Goal: Check status: Check status

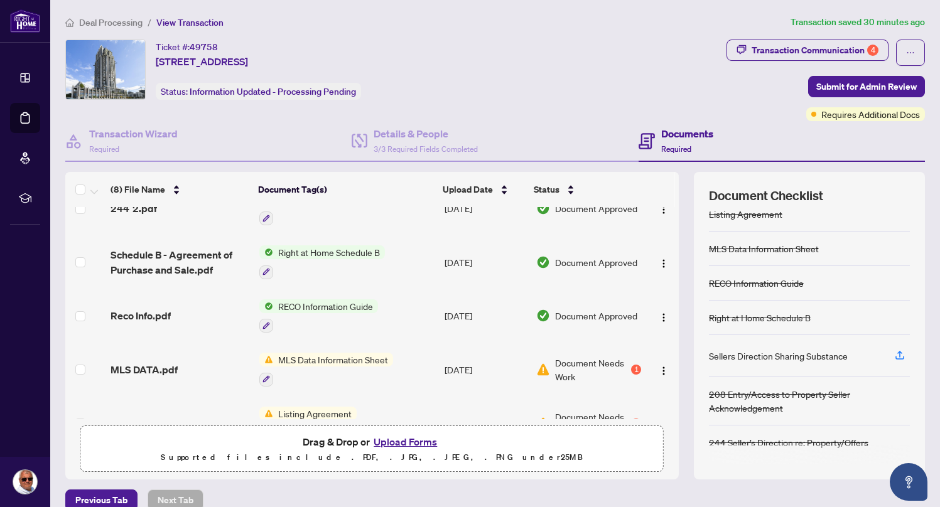
scroll to position [218, 0]
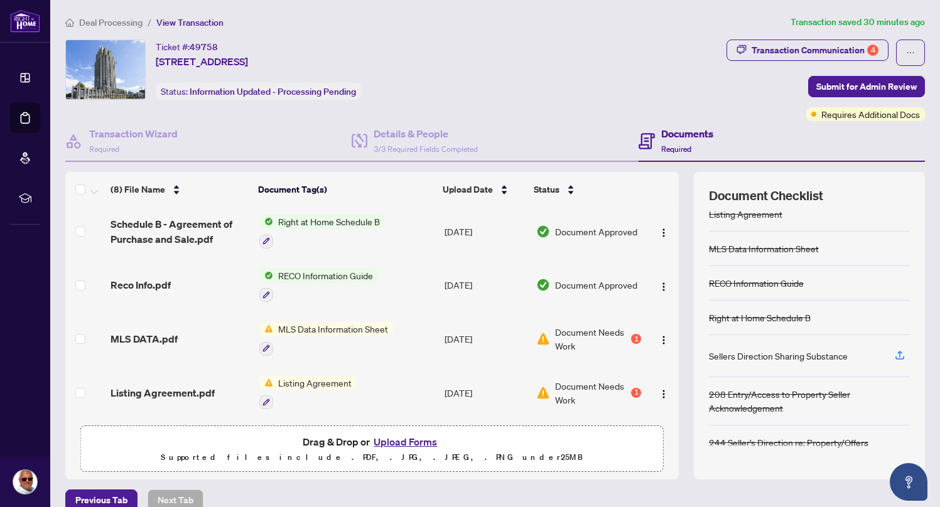
click at [591, 327] on span "Document Needs Work" at bounding box center [591, 339] width 73 height 28
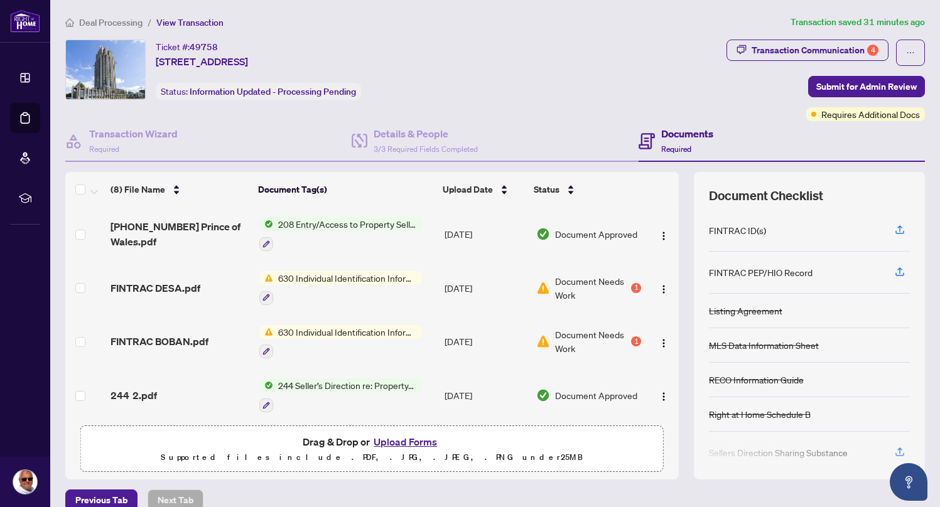
click at [573, 279] on span "Document Needs Work" at bounding box center [591, 288] width 73 height 28
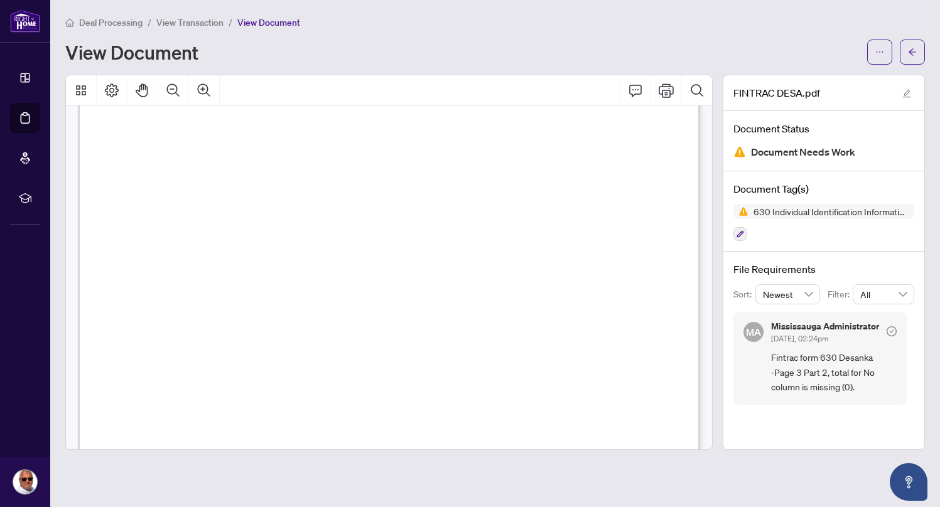
scroll to position [504, 0]
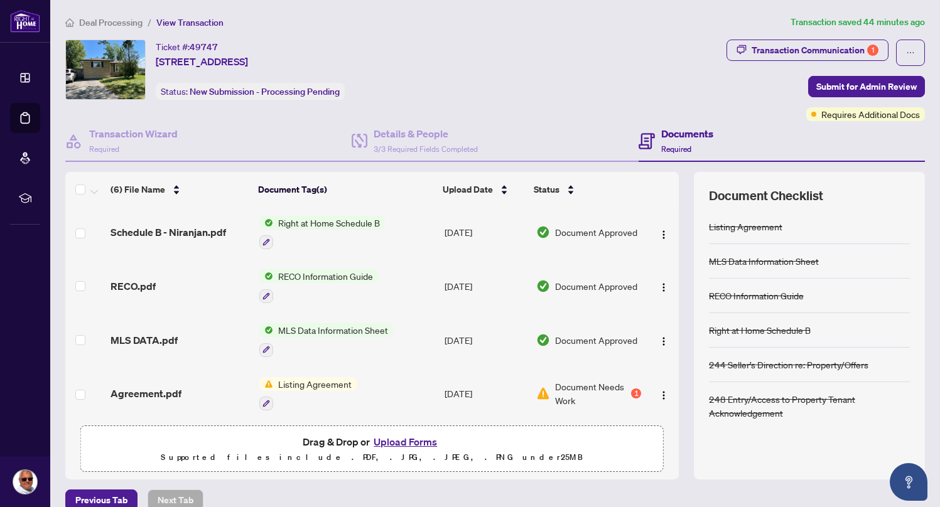
scroll to position [111, 0]
click at [335, 377] on span "Listing Agreement" at bounding box center [315, 383] width 84 height 14
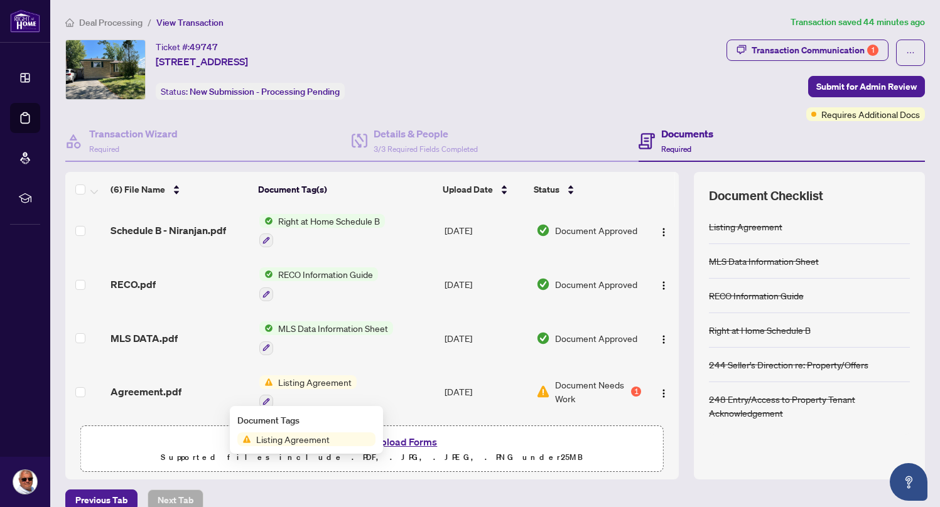
click at [594, 379] on span "Document Needs Work" at bounding box center [591, 392] width 73 height 28
